Goal: Information Seeking & Learning: Find specific fact

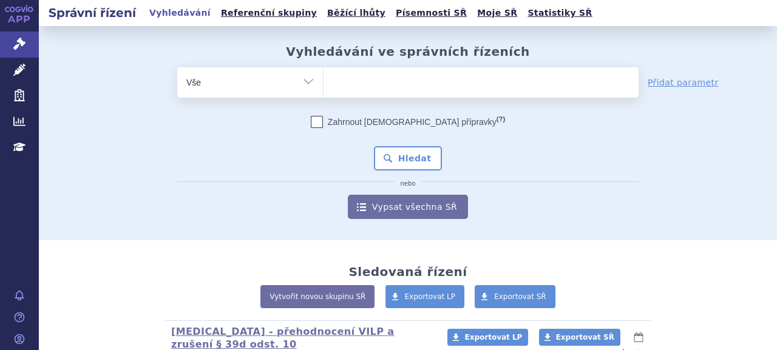
click at [363, 77] on ul at bounding box center [481, 80] width 315 height 26
click at [324, 77] on select at bounding box center [323, 82] width 1 height 30
click at [392, 16] on link "Písemnosti SŘ" at bounding box center [431, 13] width 78 height 16
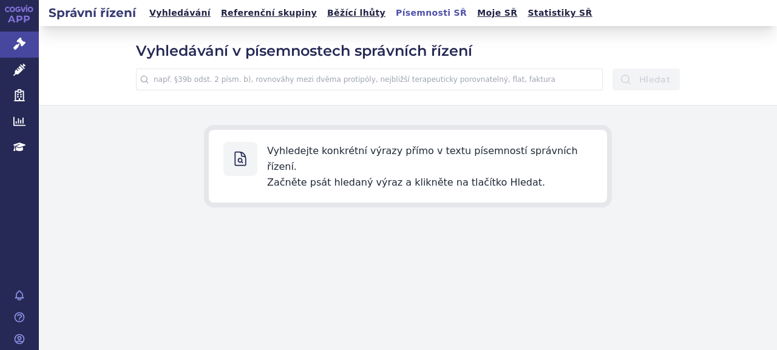
drag, startPoint x: 0, startPoint y: 0, endPoint x: 378, endPoint y: 87, distance: 388.2
click at [374, 87] on input "text" at bounding box center [369, 80] width 467 height 22
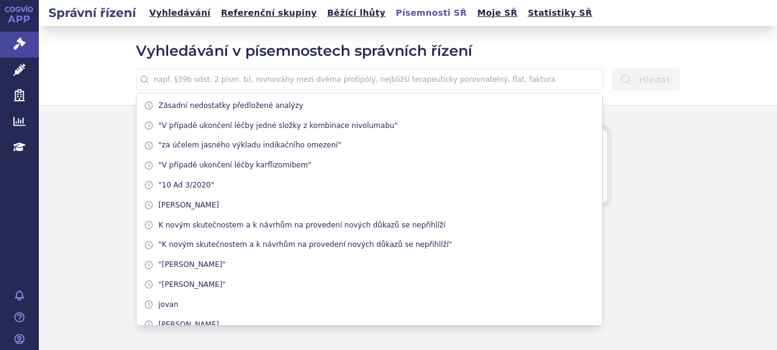
paste input "1/2008/FAR"
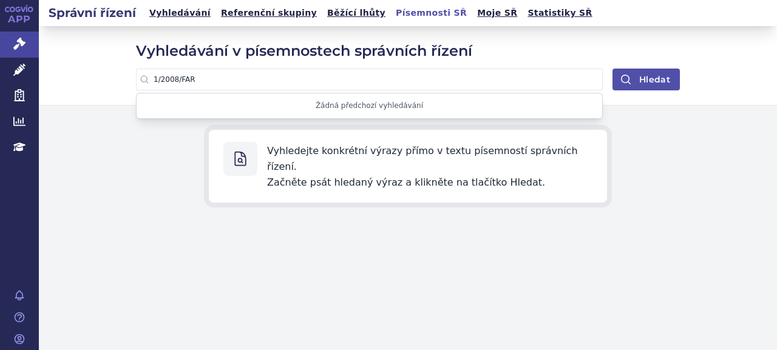
type input "1/2008/FAR"
click at [639, 80] on button "Hledat" at bounding box center [646, 80] width 67 height 22
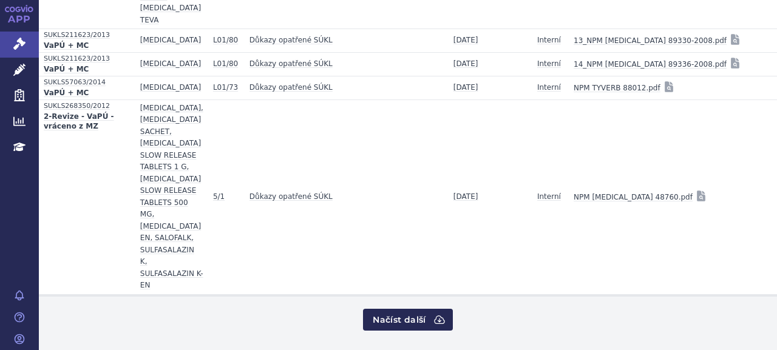
scroll to position [1625, 0]
click at [401, 316] on button "Načíst další" at bounding box center [407, 320] width 89 height 22
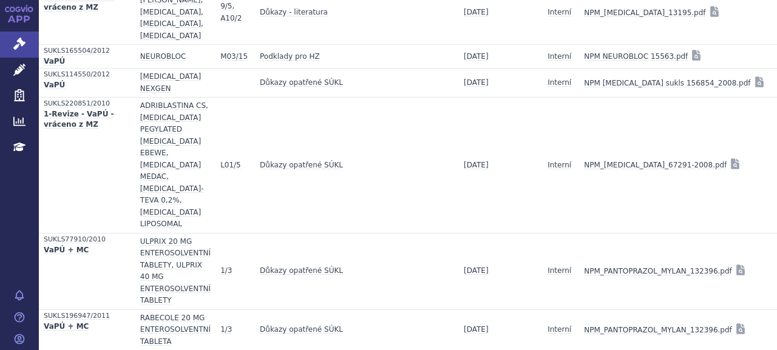
scroll to position [3213, 0]
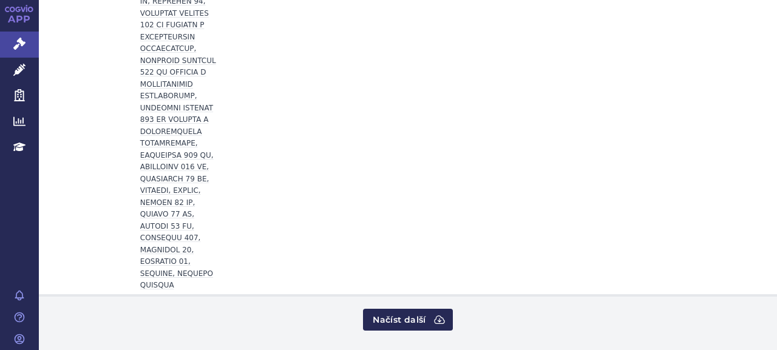
scroll to position [13823, 0]
click at [383, 309] on button "Načíst další" at bounding box center [407, 320] width 89 height 22
